Goal: Task Accomplishment & Management: Complete application form

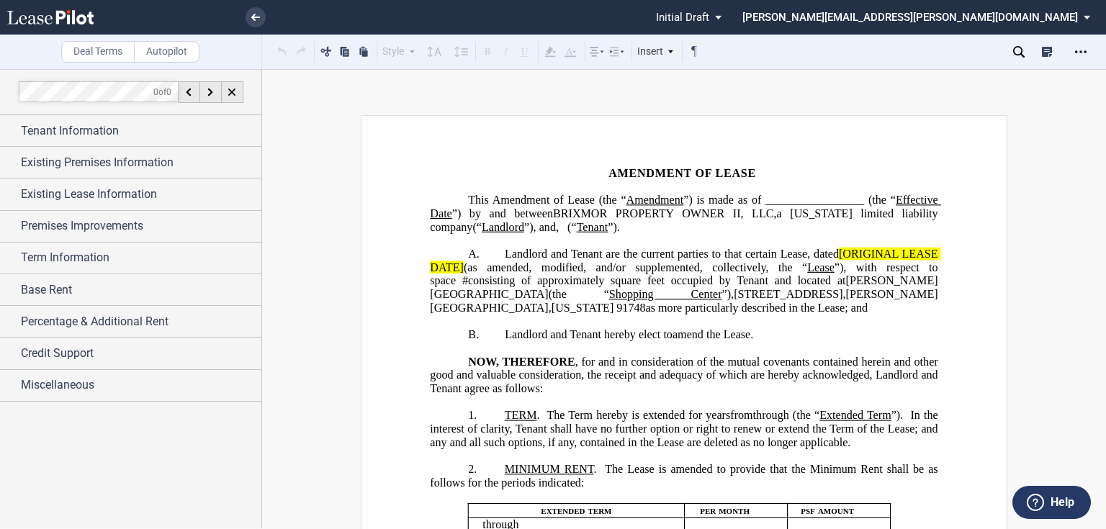
click at [46, 115] on div "0 of 0" at bounding box center [131, 92] width 262 height 46
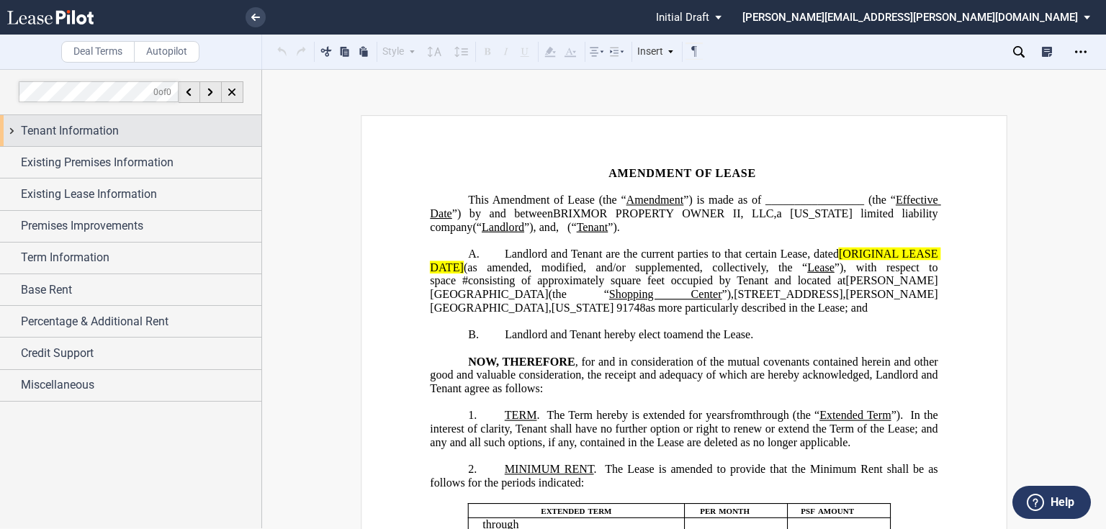
click at [38, 126] on span "Tenant Information" at bounding box center [70, 130] width 98 height 17
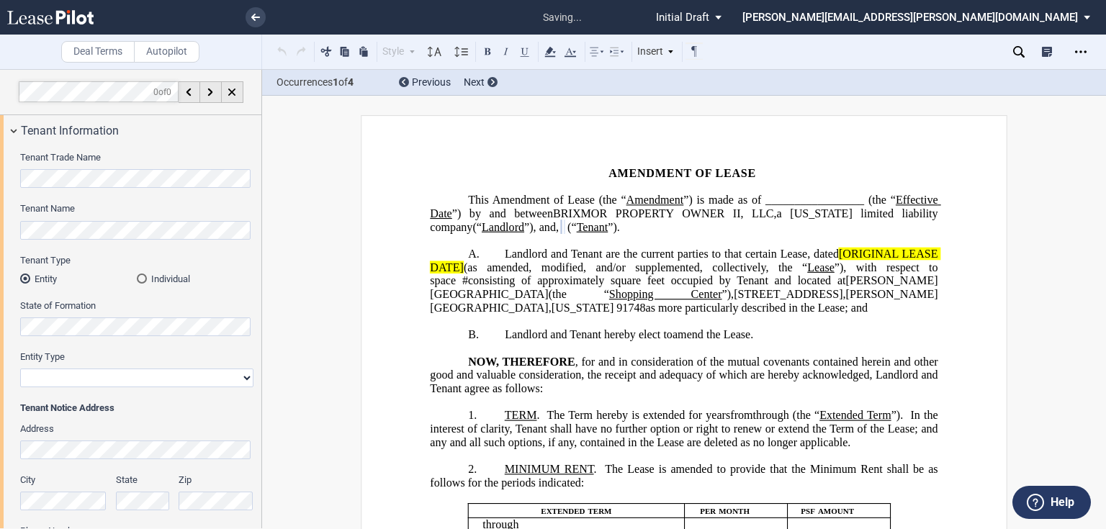
click at [73, 377] on select "Corporation Limited Liability Company General Partnership Limited Partnership O…" at bounding box center [136, 378] width 233 height 19
select select "limited liability company"
click at [20, 369] on select "Corporation Limited Liability Company General Partnership Limited Partnership O…" at bounding box center [136, 378] width 233 height 19
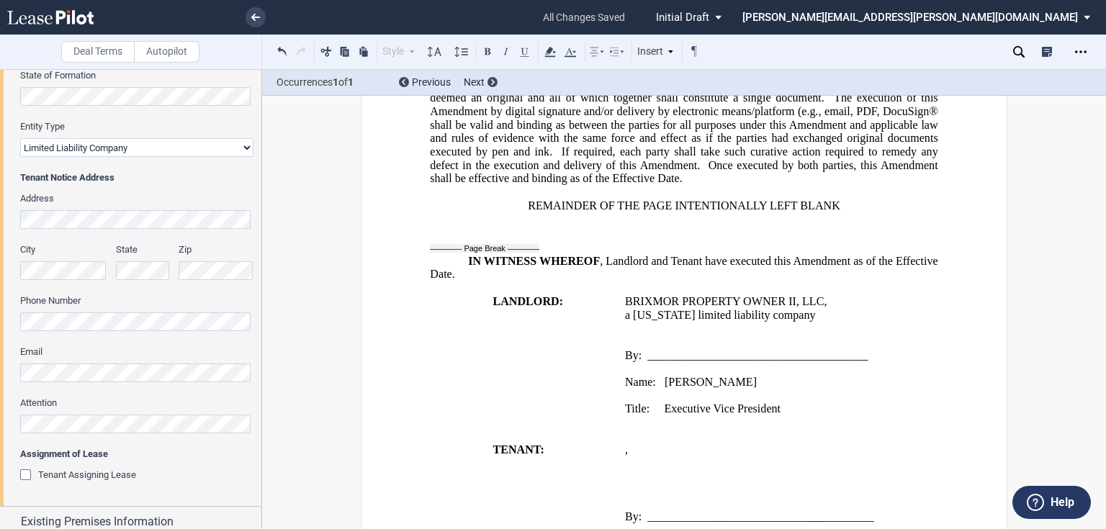
scroll to position [1175, 0]
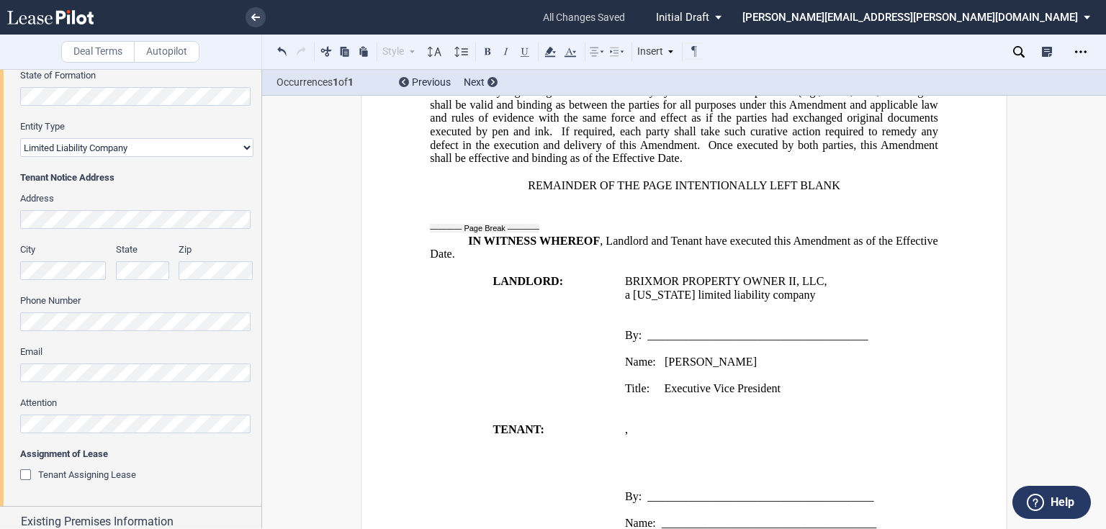
click at [817, 396] on p "Title: Executive Vice President" at bounding box center [782, 389] width 314 height 14
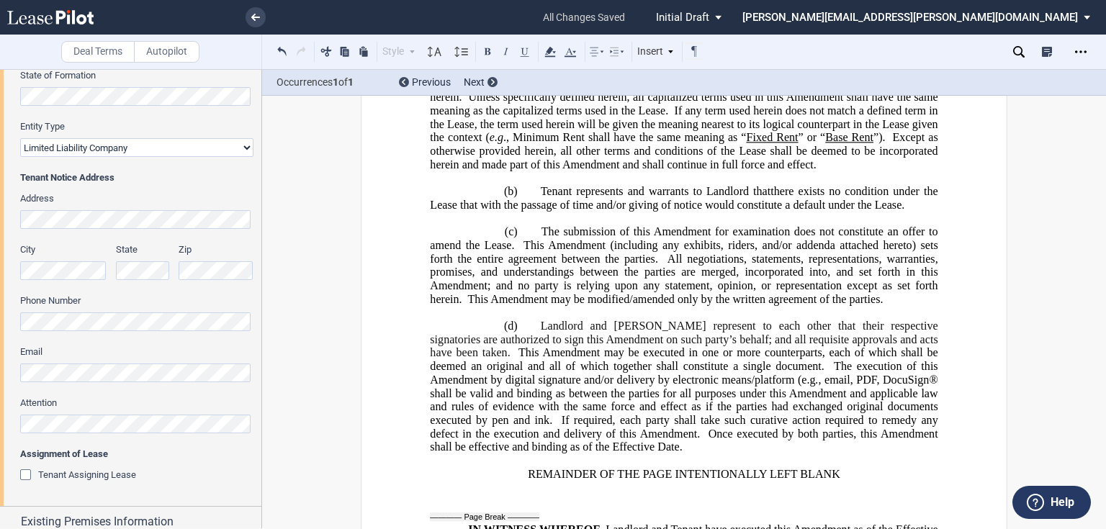
scroll to position [461, 0]
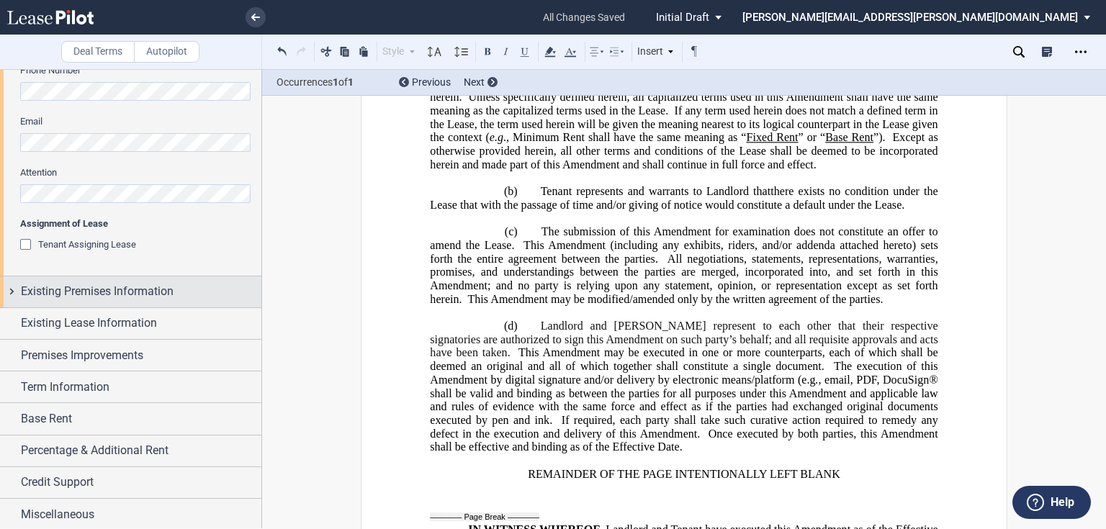
click at [127, 305] on div "Existing Premises Information" at bounding box center [130, 292] width 261 height 31
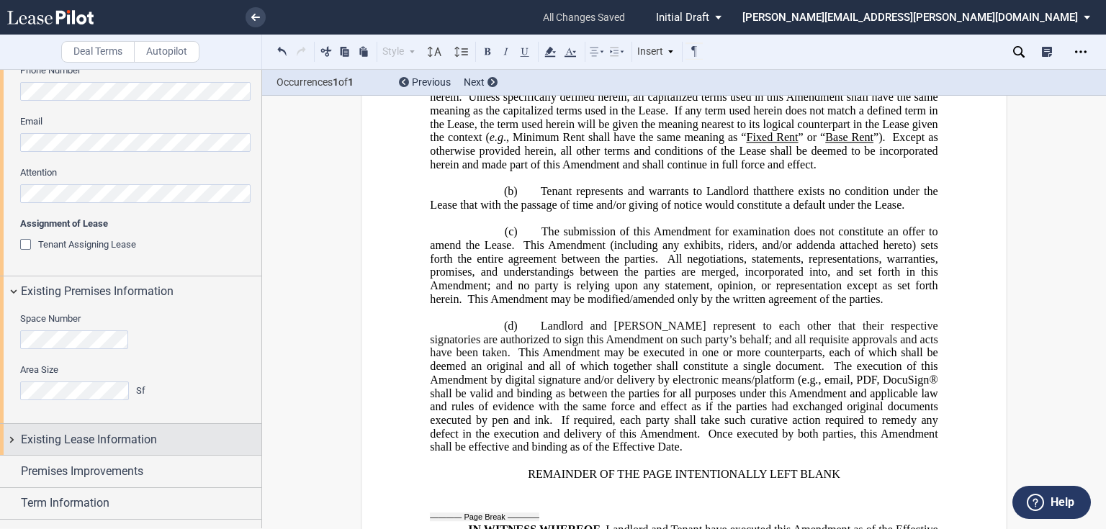
click at [81, 450] on div "Existing Lease Information" at bounding box center [130, 439] width 261 height 31
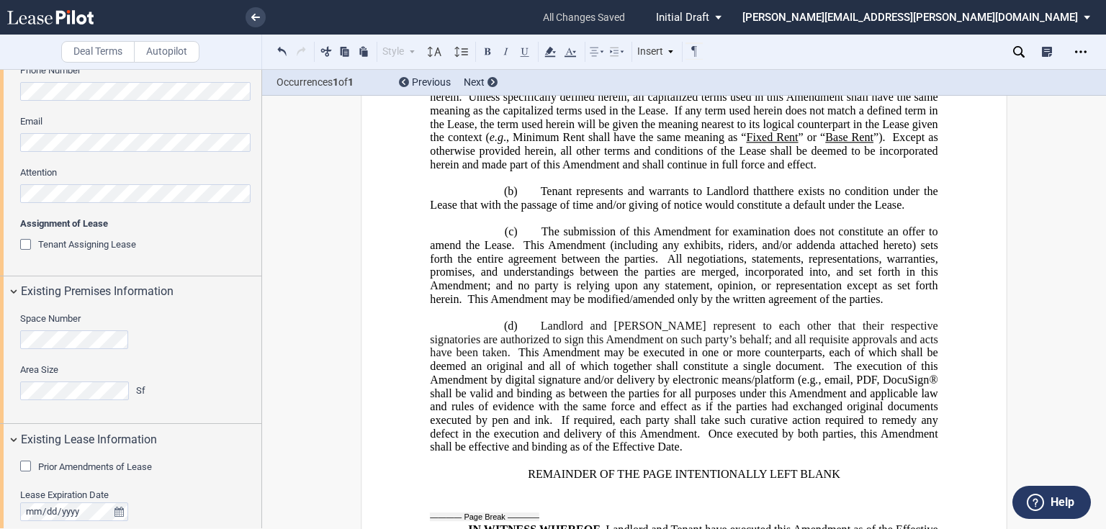
click at [75, 465] on span "Prior Amendments of Lease" at bounding box center [95, 467] width 114 height 11
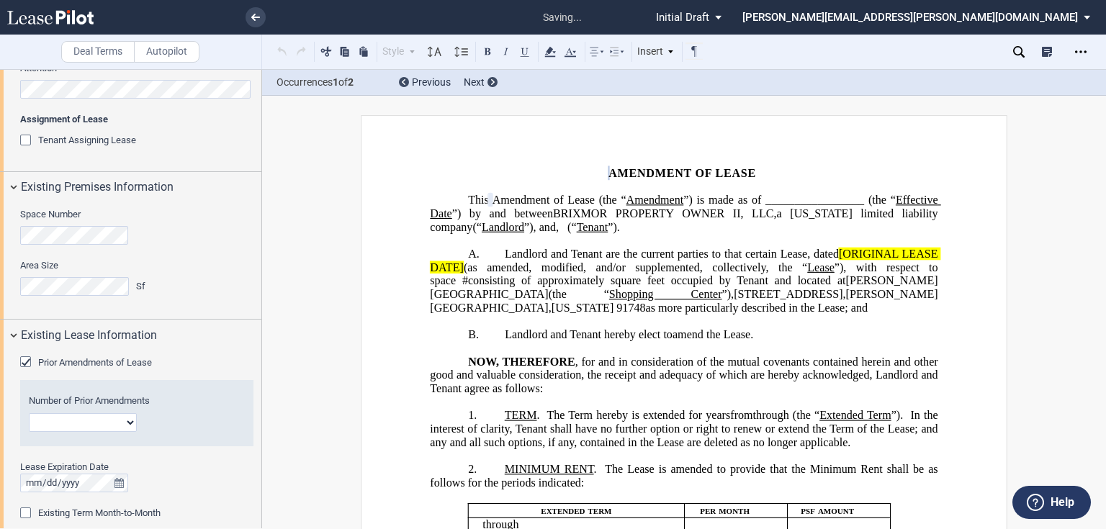
scroll to position [576, 0]
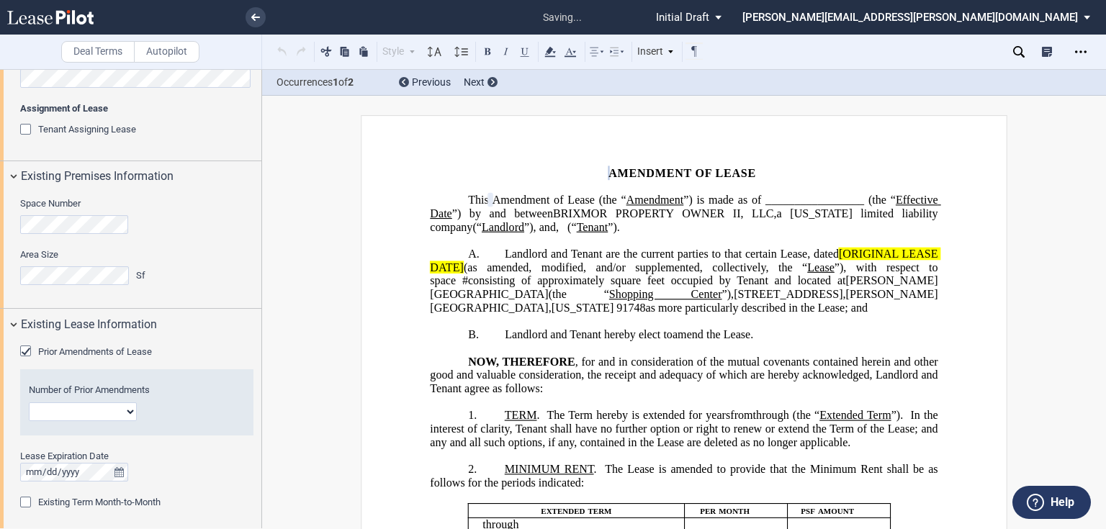
click at [66, 412] on select "1 2 3 4 5 6 7 8 9 10 11 12" at bounding box center [83, 412] width 108 height 19
select select "number:8"
click at [29, 403] on select "1 2 3 4 5 6 7 8 9 10 11 12" at bounding box center [83, 412] width 108 height 19
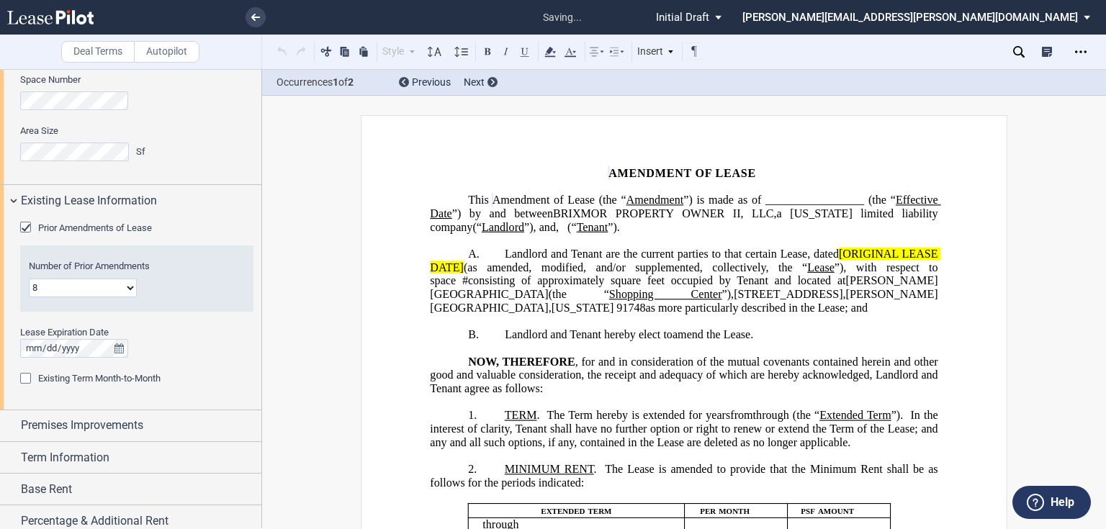
scroll to position [749, 0]
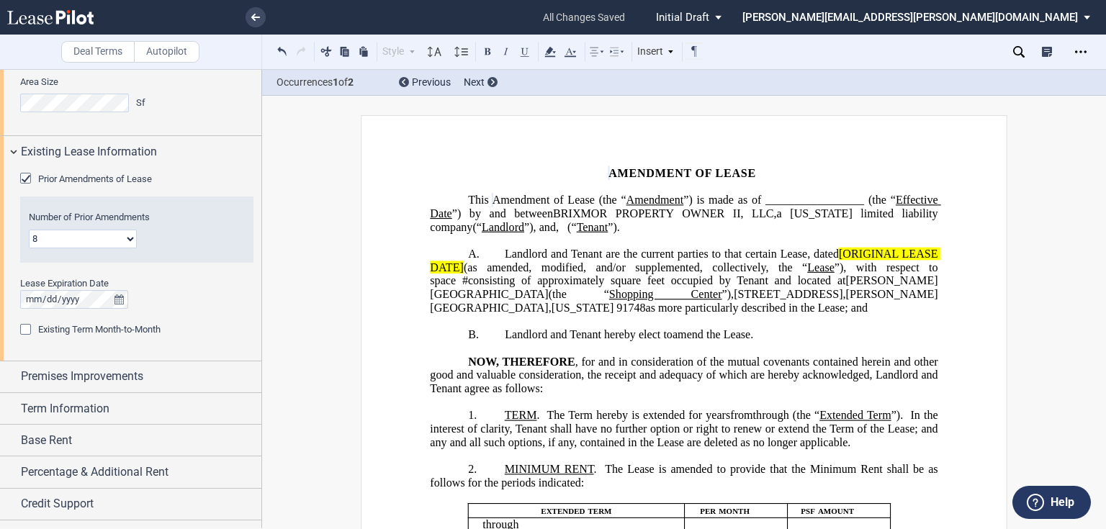
click at [834, 261] on span "Landlord and Tenant are the current parties to that certain Lease, dated" at bounding box center [672, 254] width 334 height 13
click at [838, 268] on span "[ORIGINAL LEASE DATE]" at bounding box center [685, 261] width 511 height 26
click at [464, 274] on span "(as amended, modified, and/or supplemented, collectively, the “" at bounding box center [636, 267] width 344 height 13
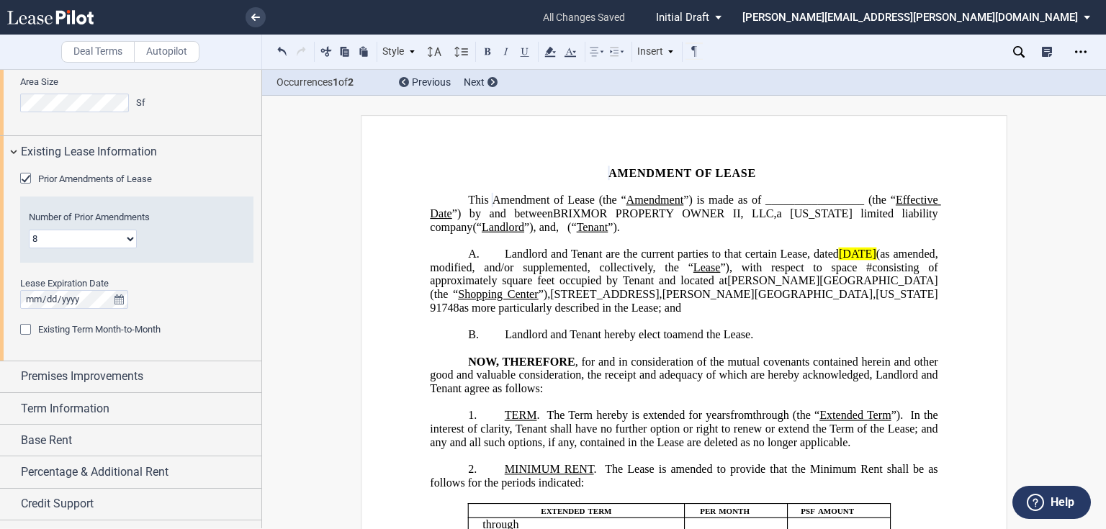
click at [922, 262] on span "(as amended, modified, and/or supplemented, collectively, the “" at bounding box center [685, 261] width 511 height 26
click at [830, 261] on span "Landlord and Tenant are the current parties to that certain Lease, dated" at bounding box center [672, 254] width 334 height 13
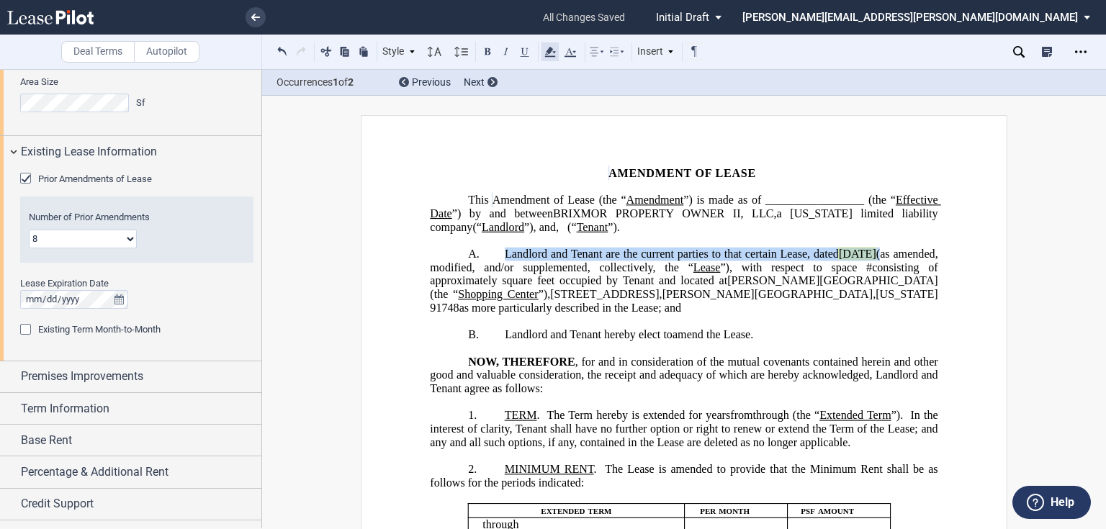
click at [551, 48] on icon at bounding box center [550, 51] width 17 height 17
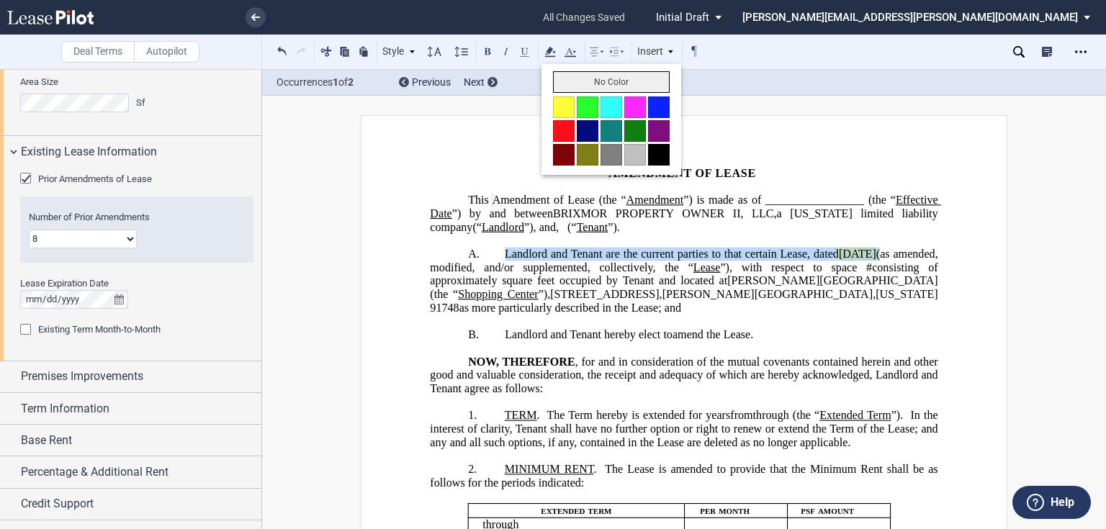
click at [569, 79] on button "No Color" at bounding box center [611, 82] width 117 height 22
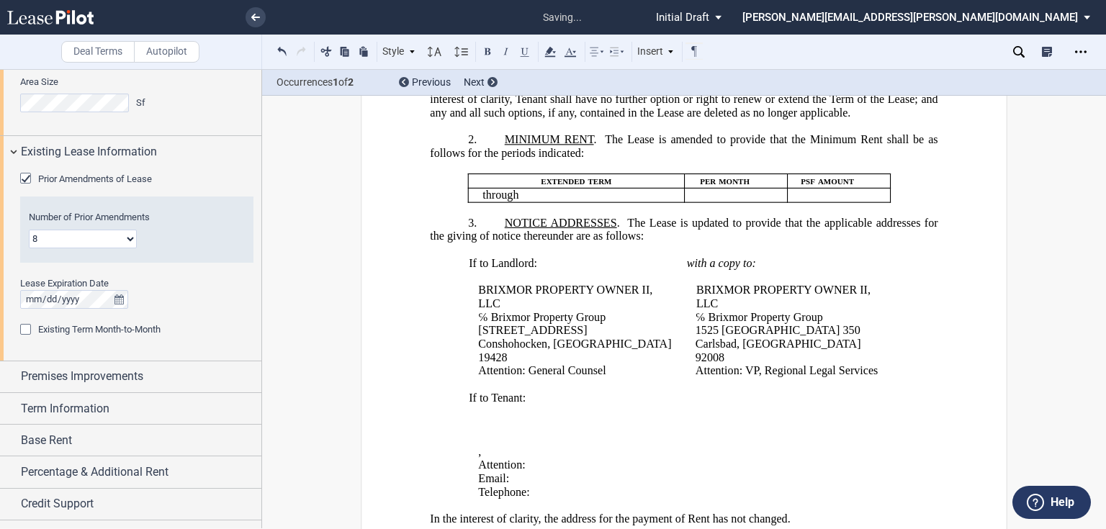
scroll to position [346, 0]
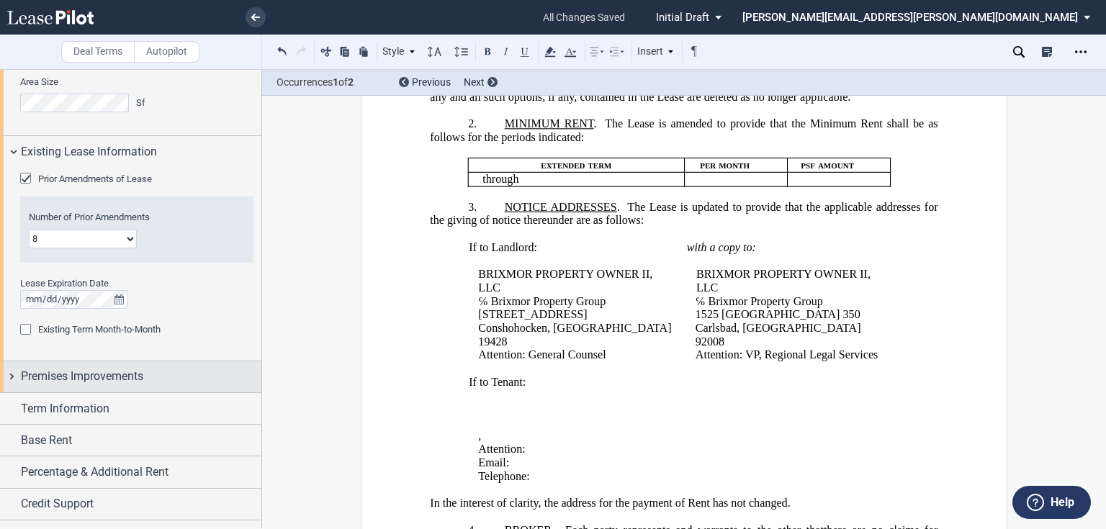
click at [72, 383] on span "Premises Improvements" at bounding box center [82, 376] width 122 height 17
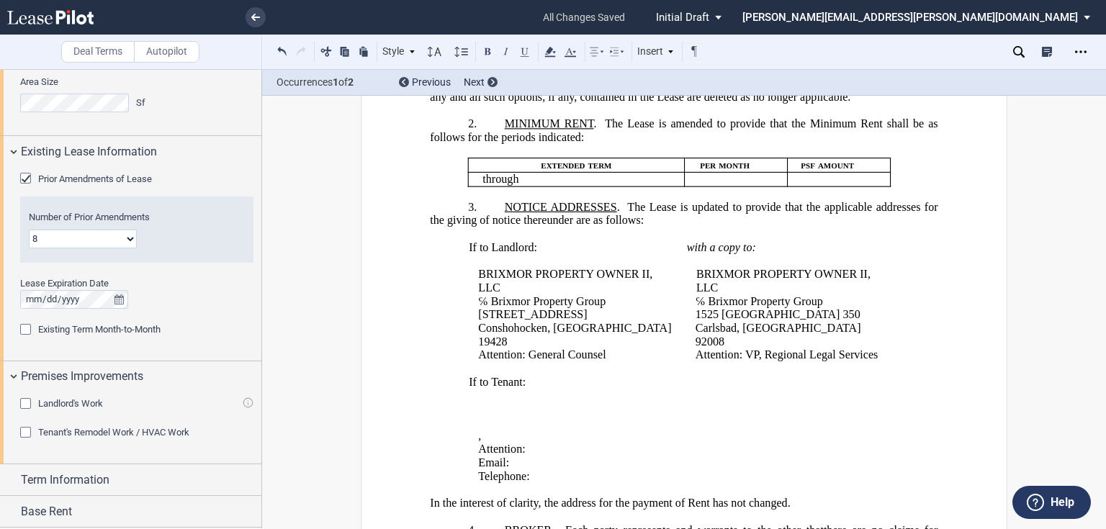
click at [62, 431] on span "Tenant's Remodel Work / HVAC Work" at bounding box center [113, 432] width 151 height 11
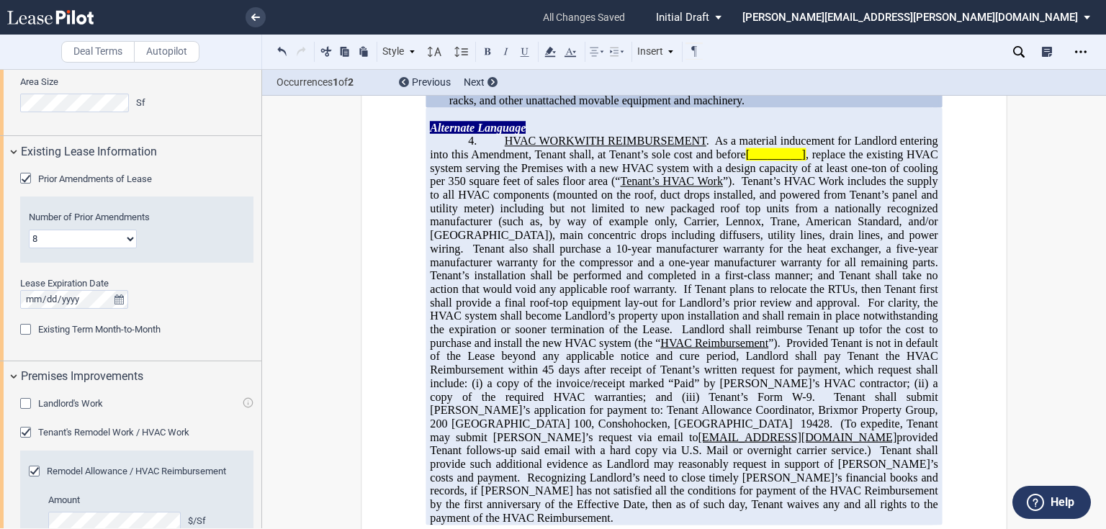
scroll to position [1305, 0]
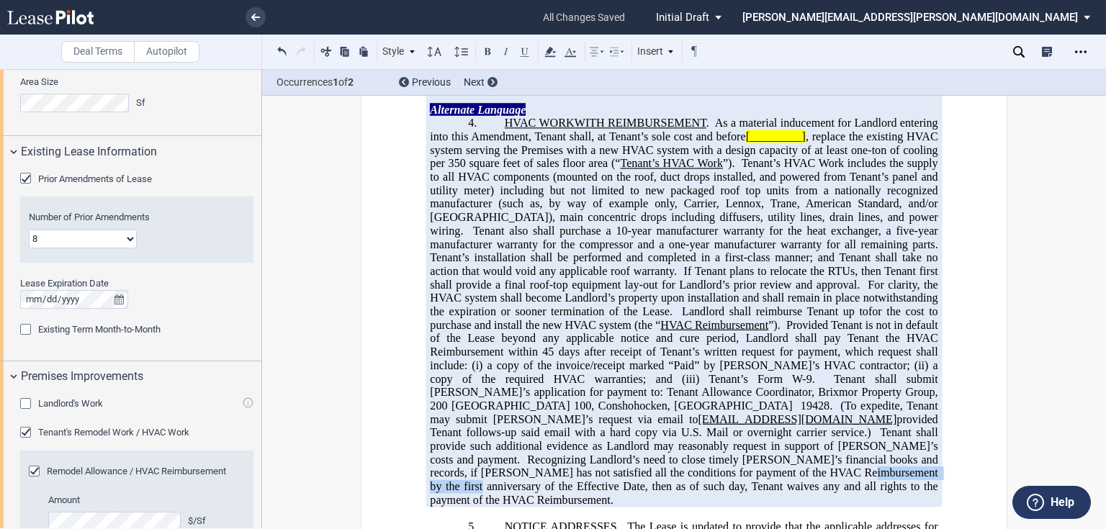
drag, startPoint x: 505, startPoint y: 464, endPoint x: 609, endPoint y: 467, distance: 104.5
click at [609, 467] on span "Recognizing Landlord’s need to close timely [PERSON_NAME]’s financial books and…" at bounding box center [685, 479] width 511 height 53
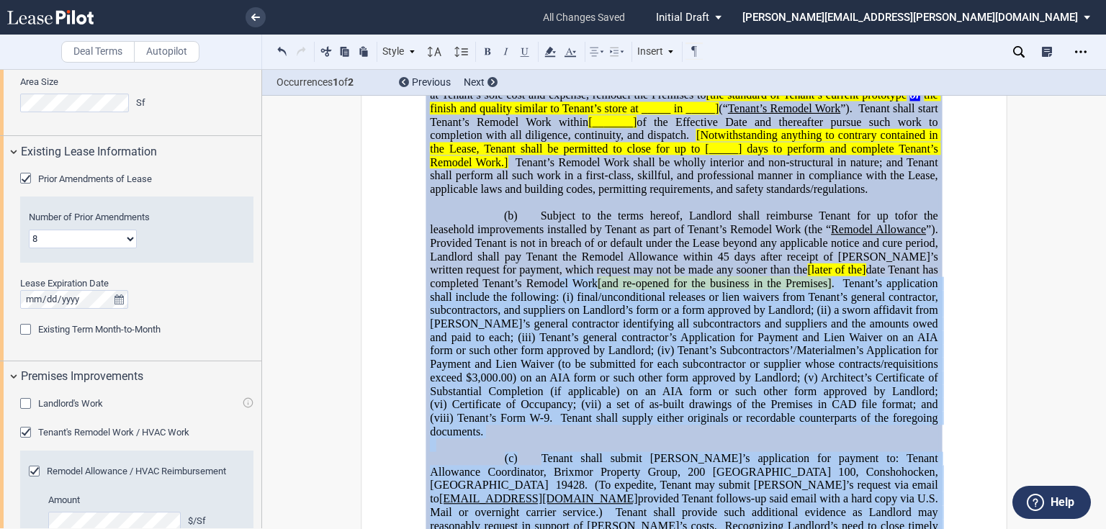
scroll to position [454, 0]
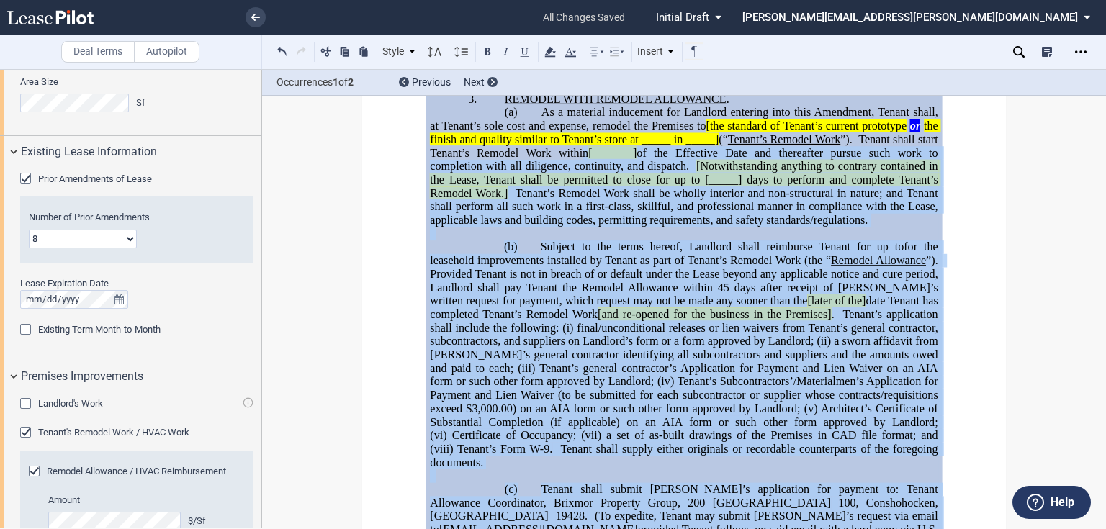
drag, startPoint x: 735, startPoint y: 369, endPoint x: 576, endPoint y: 187, distance: 241.5
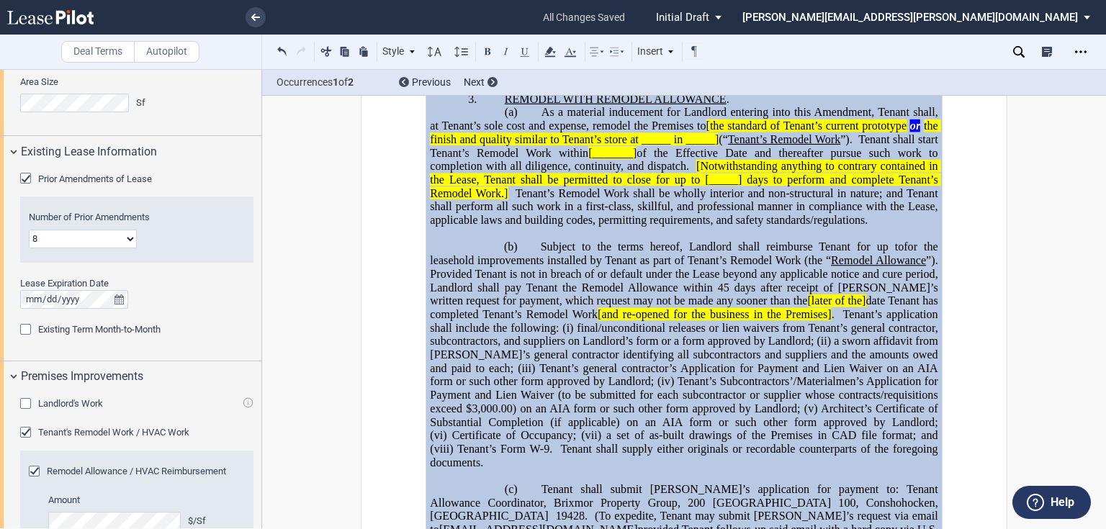
click at [610, 320] on span "date Tenant has completed Tenant’s Remodel Work" at bounding box center [685, 308] width 511 height 26
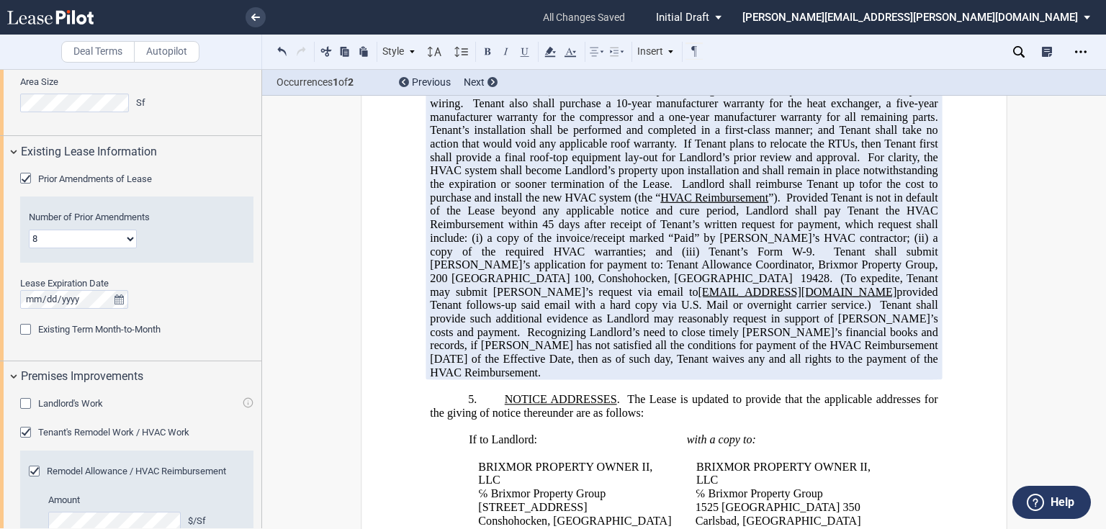
scroll to position [1433, 0]
click at [893, 190] on span "Provided Tenant is not in default of the Lease beyond any applicable notice and…" at bounding box center [685, 210] width 511 height 40
drag, startPoint x: 882, startPoint y: 179, endPoint x: 816, endPoint y: 178, distance: 66.3
click at [816, 178] on span "Landlord shall reimburse Tenant up to ﻿ ﻿ for the cost to purchase and install …" at bounding box center [685, 276] width 511 height 201
drag, startPoint x: 544, startPoint y: 52, endPoint x: 550, endPoint y: 60, distance: 10.0
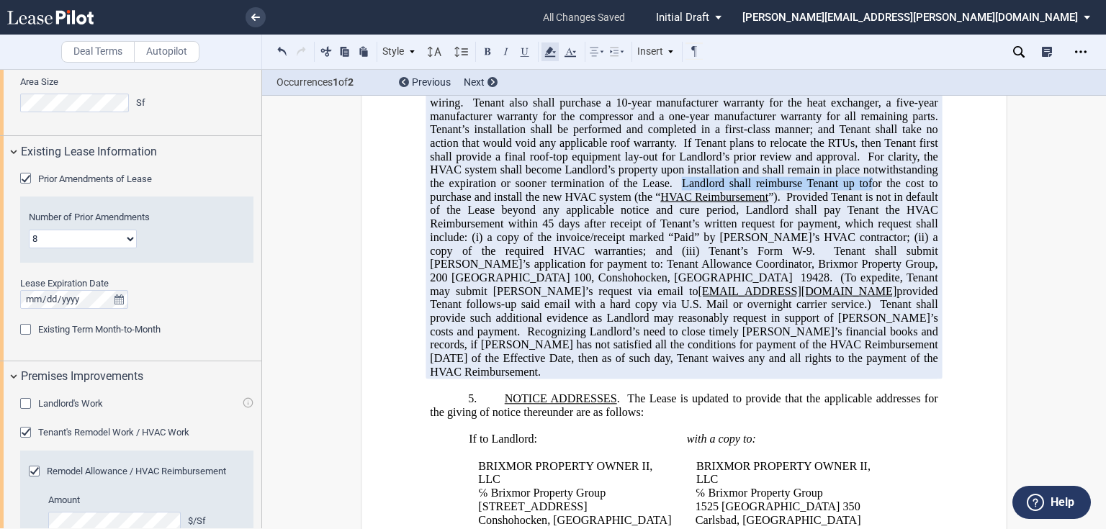
click at [544, 52] on icon at bounding box center [550, 51] width 17 height 17
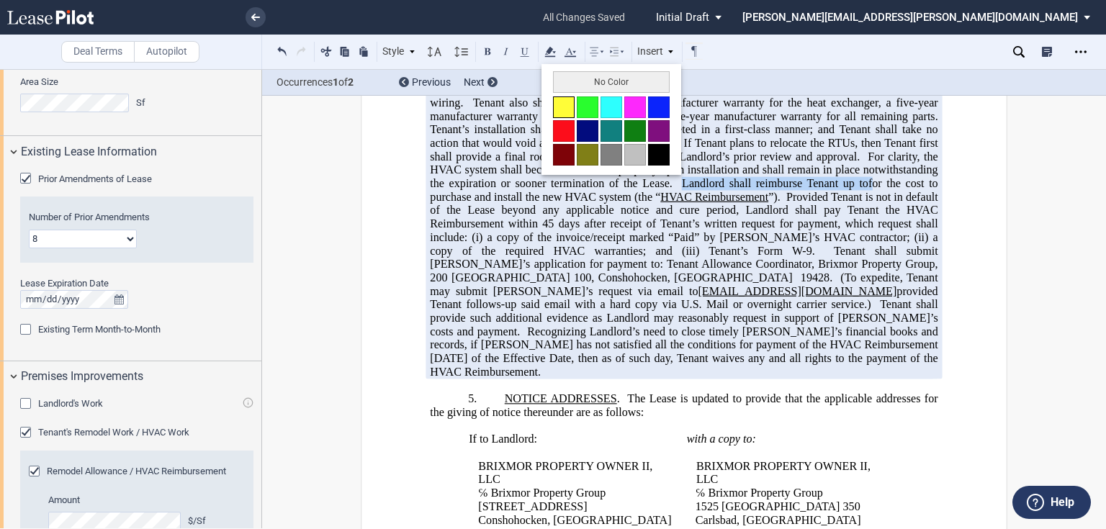
click at [565, 110] on button at bounding box center [564, 108] width 22 height 22
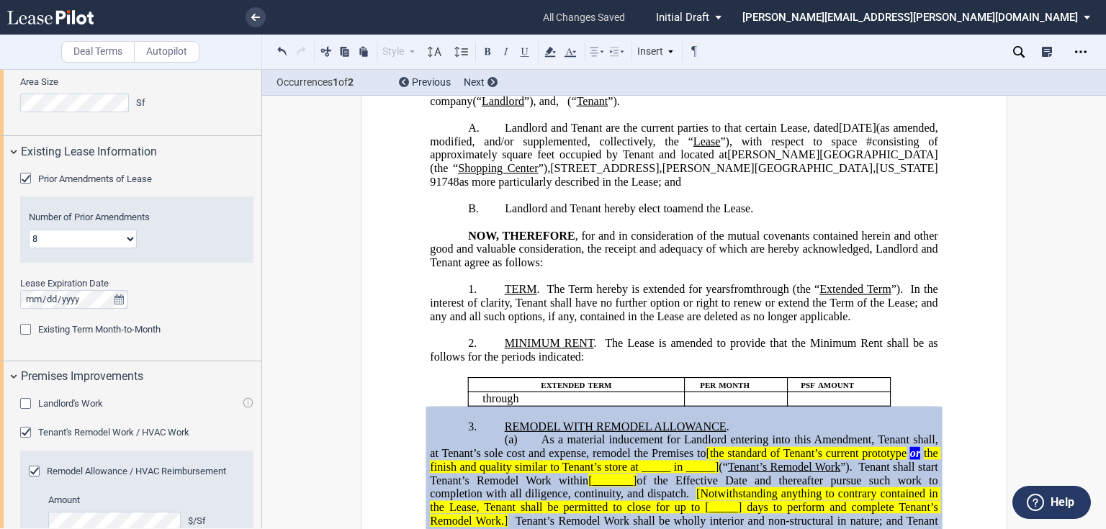
scroll to position [108, 0]
